Goal: Task Accomplishment & Management: Use online tool/utility

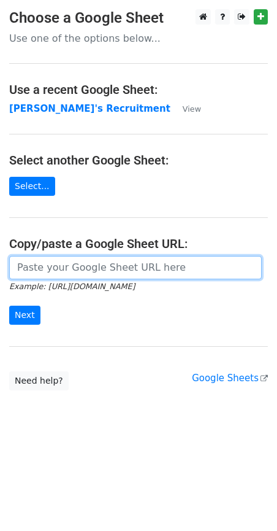
click at [52, 275] on input "url" at bounding box center [135, 267] width 253 height 23
paste input "[URL][DOMAIN_NAME]"
type input "[URL][DOMAIN_NAME]"
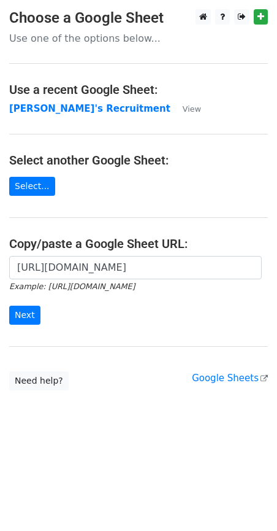
scroll to position [0, 0]
click at [20, 310] on input "Next" at bounding box center [24, 315] width 31 height 19
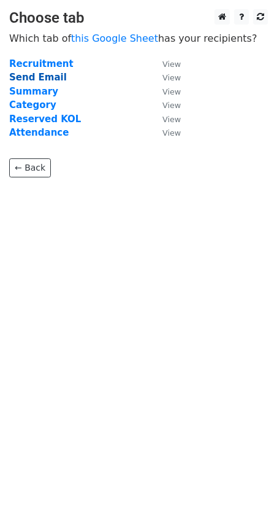
click at [38, 77] on strong "Send Email" at bounding box center [38, 77] width 58 height 11
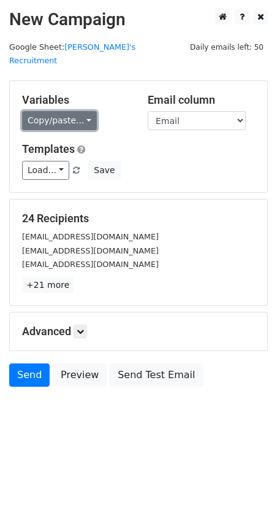
click at [83, 111] on link "Copy/paste..." at bounding box center [59, 120] width 75 height 19
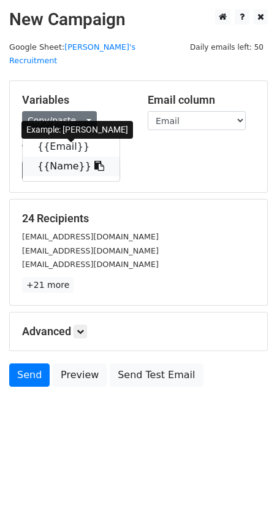
click at [94, 161] on icon at bounding box center [99, 166] width 10 height 10
